Goal: Task Accomplishment & Management: Complete application form

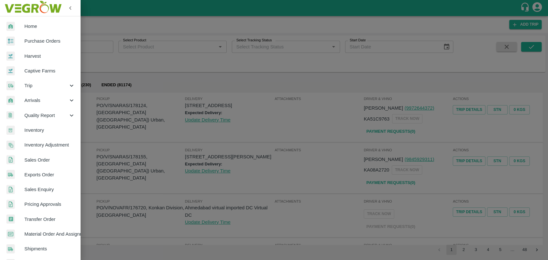
scroll to position [105, 0]
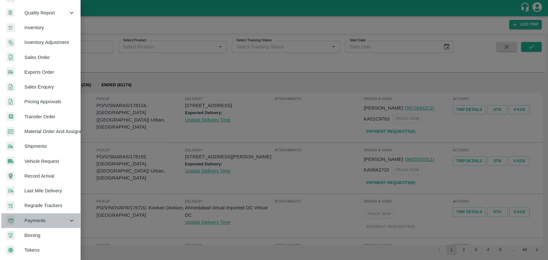
click at [48, 224] on div "Payments" at bounding box center [40, 221] width 80 height 15
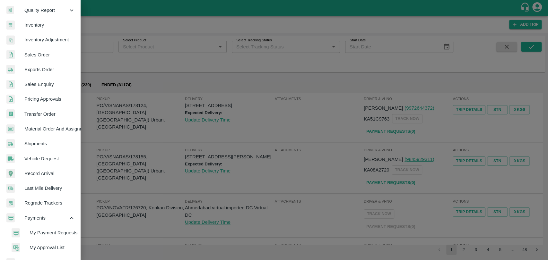
click at [48, 234] on span "My Payment Requests" at bounding box center [53, 233] width 46 height 7
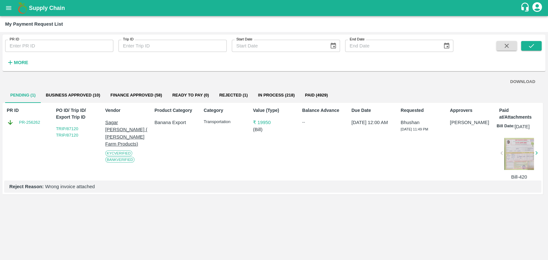
click at [10, 9] on icon "open drawer" at bounding box center [8, 8] width 5 height 4
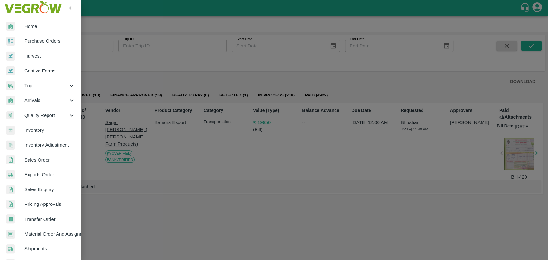
click at [31, 82] on div "Trip" at bounding box center [40, 85] width 80 height 15
click at [40, 114] on span "Material Movement" at bounding box center [53, 115] width 46 height 7
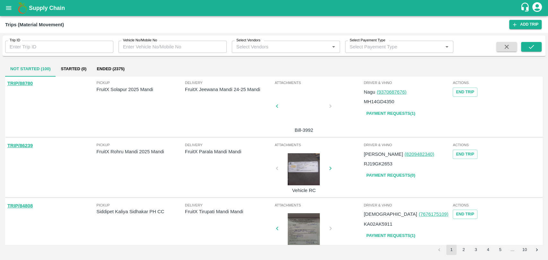
click at [126, 72] on button "Ended (2375)" at bounding box center [111, 68] width 38 height 15
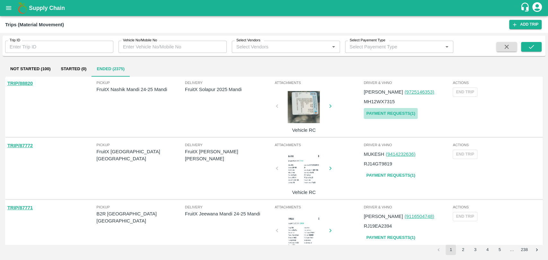
click at [384, 116] on link "Payment Requests( 1 )" at bounding box center [391, 113] width 54 height 11
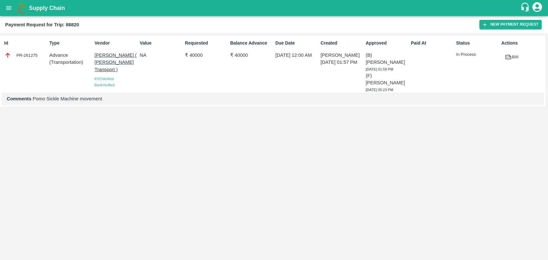
click at [375, 103] on div "Id PR-261275 Type Advance ( Transportation ) Vendor Nitin Rasal ( Bhairavnath T…" at bounding box center [274, 74] width 543 height 72
click at [201, 101] on div "Id PR-261275 Type Advance ( Transportation ) Vendor [PERSON_NAME] ( [PERSON_NAM…" at bounding box center [273, 71] width 546 height 71
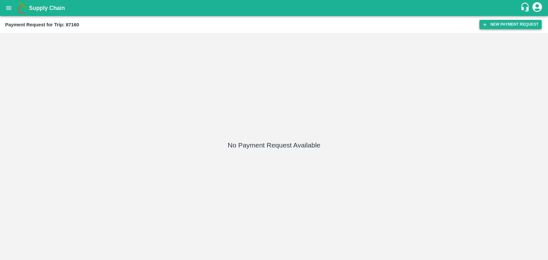
click at [514, 28] on button "New Payment Request" at bounding box center [510, 24] width 62 height 9
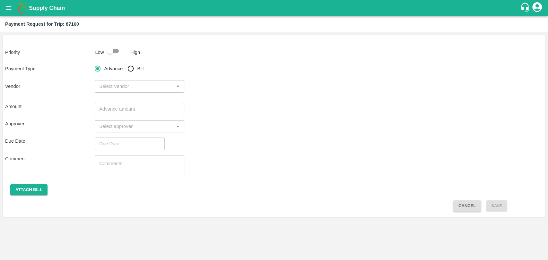
click at [114, 54] on input "checkbox" at bounding box center [110, 51] width 37 height 12
checkbox input "true"
click at [131, 69] on input "Bill" at bounding box center [130, 68] width 13 height 13
radio input "true"
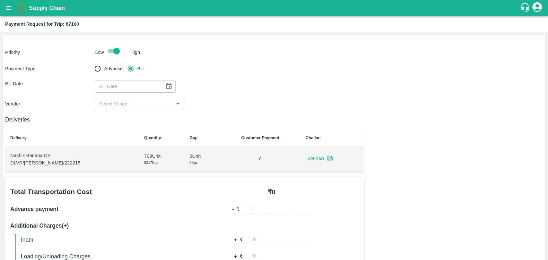
click at [168, 85] on icon "Choose date" at bounding box center [168, 86] width 7 height 7
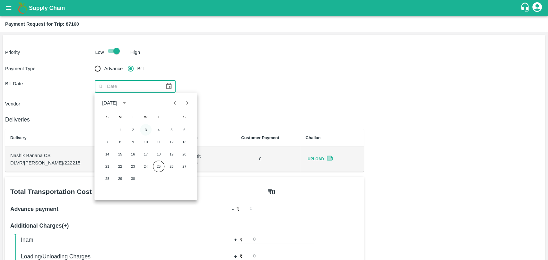
click at [145, 132] on button "3" at bounding box center [146, 130] width 12 height 12
type input "03/09/2025"
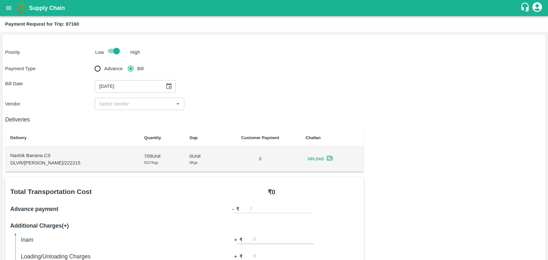
click at [110, 98] on div "​" at bounding box center [140, 104] width 90 height 12
